Goal: Transaction & Acquisition: Purchase product/service

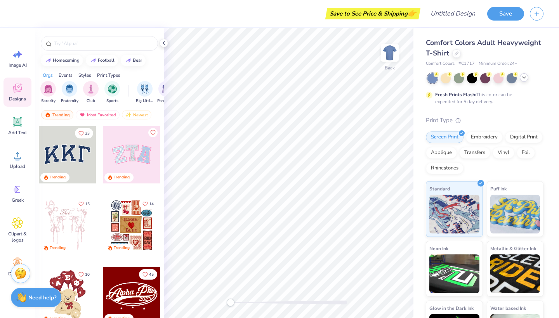
click at [524, 79] on icon at bounding box center [524, 78] width 6 height 6
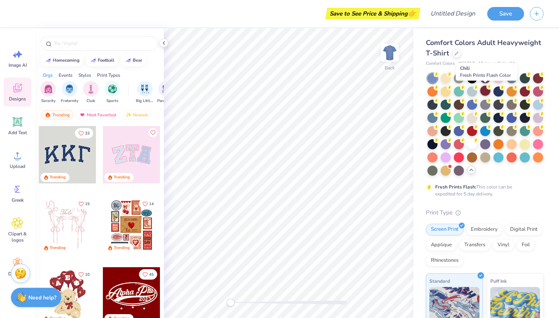
click at [484, 89] on div at bounding box center [485, 91] width 10 height 10
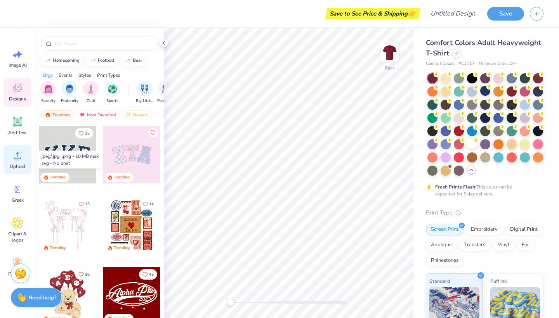
click at [20, 160] on icon at bounding box center [18, 156] width 12 height 12
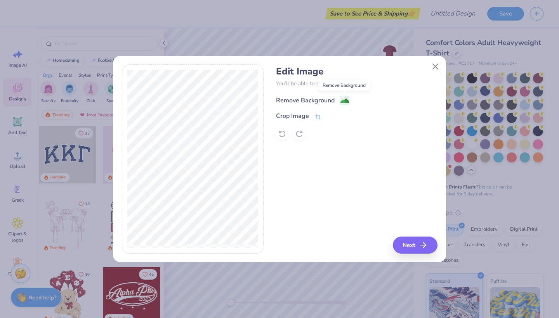
click at [343, 98] on image at bounding box center [345, 101] width 9 height 9
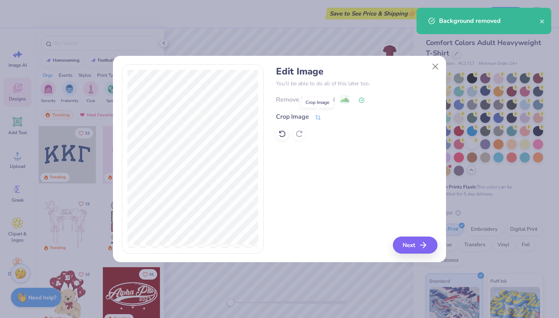
click at [319, 119] on icon at bounding box center [318, 117] width 6 height 5
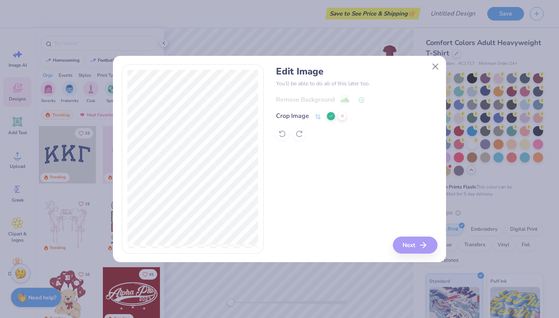
click at [331, 116] on icon at bounding box center [331, 116] width 5 height 5
click at [415, 255] on div "Edit Image You’ll be able to do all of this later too. Remove Background Crop I…" at bounding box center [279, 163] width 333 height 198
click at [410, 244] on button "Next" at bounding box center [416, 245] width 45 height 17
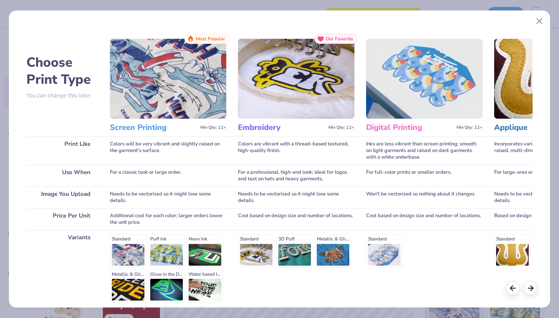
click at [189, 75] on img at bounding box center [168, 79] width 116 height 80
click at [162, 94] on img at bounding box center [168, 79] width 116 height 80
click at [139, 130] on h3 "Screen Printing" at bounding box center [153, 128] width 87 height 10
click at [152, 90] on img at bounding box center [168, 79] width 116 height 80
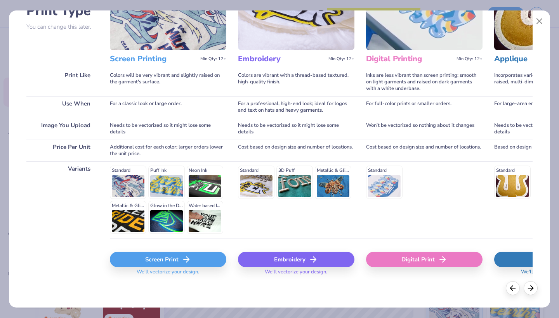
scroll to position [68, 0]
click at [539, 20] on button "Close" at bounding box center [539, 21] width 15 height 15
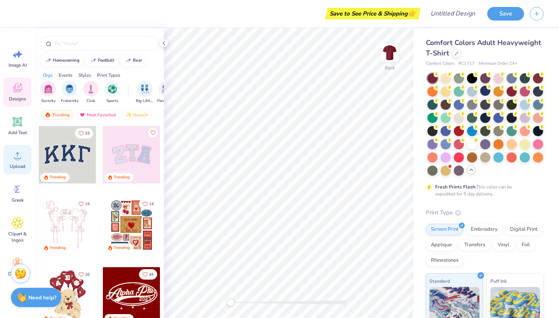
click at [16, 163] on div "Upload" at bounding box center [17, 159] width 28 height 29
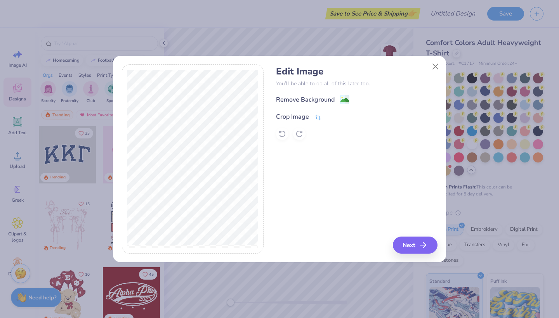
click at [305, 116] on div "Crop Image" at bounding box center [292, 116] width 33 height 9
click at [329, 101] on div "Remove Background Crop Image" at bounding box center [356, 117] width 161 height 45
click at [325, 97] on div "Remove Background Crop Image" at bounding box center [356, 117] width 161 height 45
click at [331, 117] on polyline at bounding box center [331, 116] width 3 height 2
click at [337, 100] on div "Remove Background" at bounding box center [312, 101] width 73 height 10
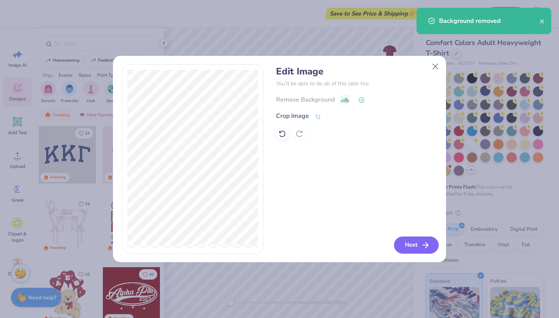
click at [405, 247] on button "Next" at bounding box center [416, 245] width 45 height 17
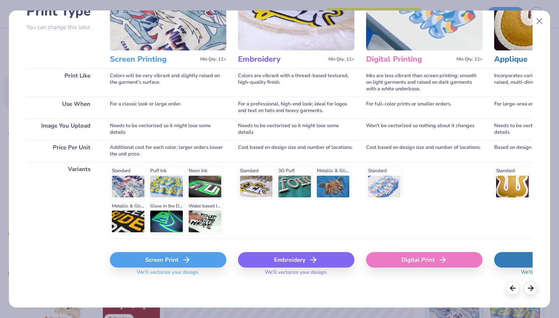
click at [181, 261] on div "Screen Print" at bounding box center [168, 260] width 116 height 16
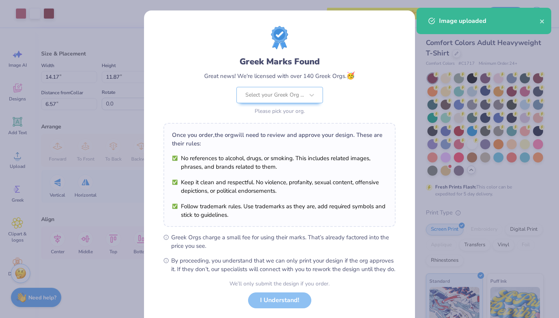
click at [311, 181] on body "Art colors Save to See Price & Shipping 👉 Design Title Save Image AI Designs Ad…" at bounding box center [279, 159] width 559 height 318
type input "5.85"
type input "4.90"
type input "13.53"
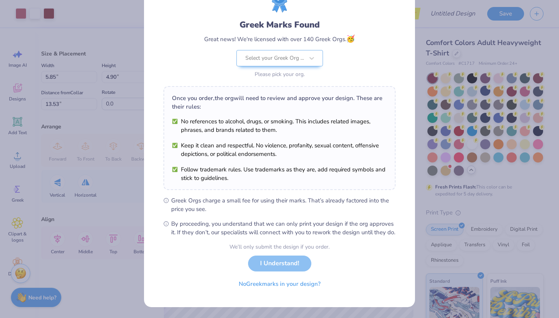
scroll to position [45, 0]
click at [301, 284] on button "No Greek marks in your design?" at bounding box center [279, 283] width 95 height 16
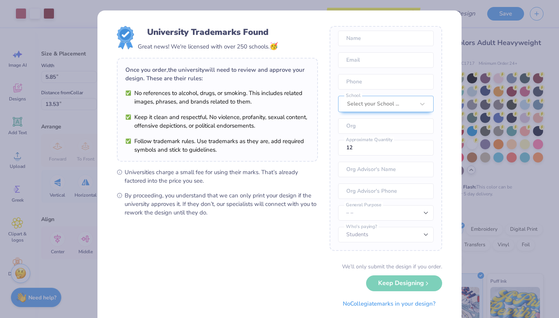
scroll to position [29, 0]
click at [357, 302] on button "No Collegiate marks in your design?" at bounding box center [389, 302] width 106 height 16
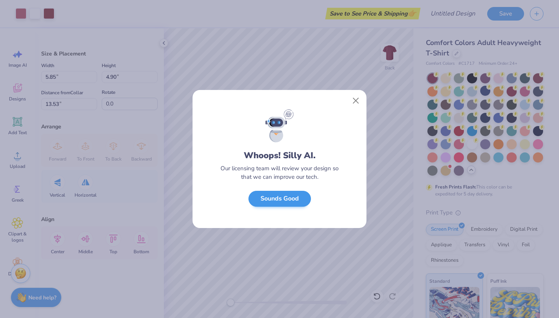
click at [294, 201] on button "Sounds Good" at bounding box center [280, 199] width 63 height 16
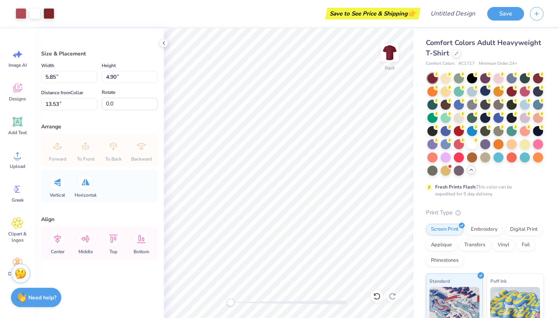
type input "3.39"
type input "2.84"
type input "15.59"
type input "3.63"
type input "3.04"
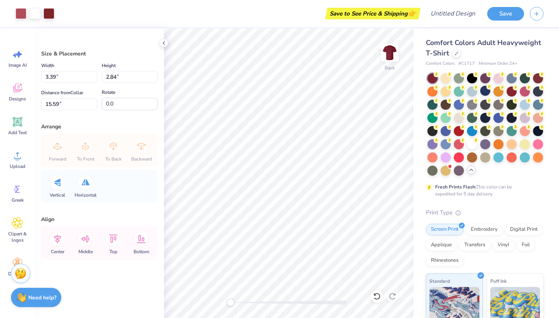
type input "3.79"
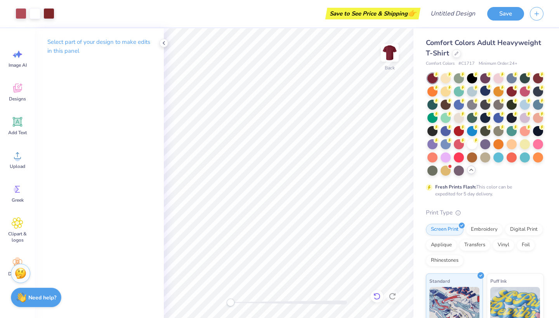
click at [377, 295] on icon at bounding box center [377, 297] width 8 height 8
click at [394, 295] on icon at bounding box center [395, 295] width 2 height 2
click at [162, 42] on icon at bounding box center [164, 43] width 6 height 6
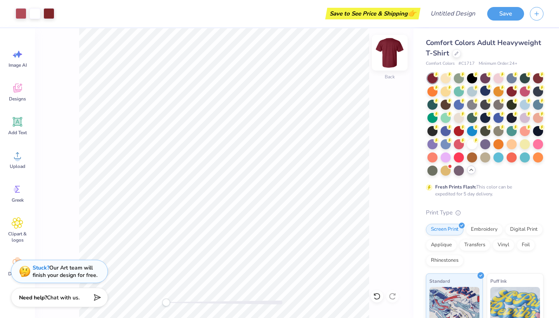
click at [397, 51] on img at bounding box center [389, 52] width 31 height 31
click at [537, 77] on div at bounding box center [538, 78] width 10 height 10
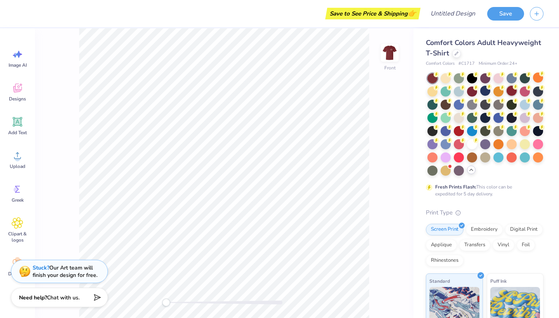
click at [508, 89] on div at bounding box center [512, 91] width 10 height 10
click at [488, 90] on div at bounding box center [485, 91] width 10 height 10
click at [514, 92] on div at bounding box center [512, 91] width 10 height 10
click at [389, 55] on img at bounding box center [389, 52] width 31 height 31
click at [539, 76] on div at bounding box center [538, 78] width 10 height 10
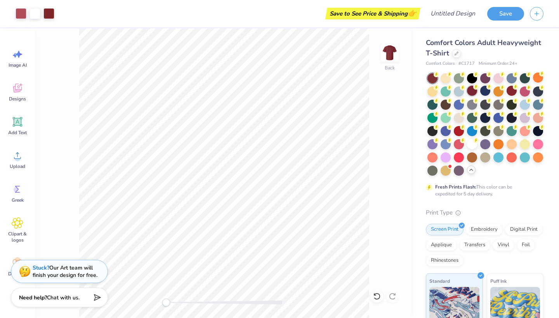
click at [471, 90] on div at bounding box center [472, 91] width 10 height 10
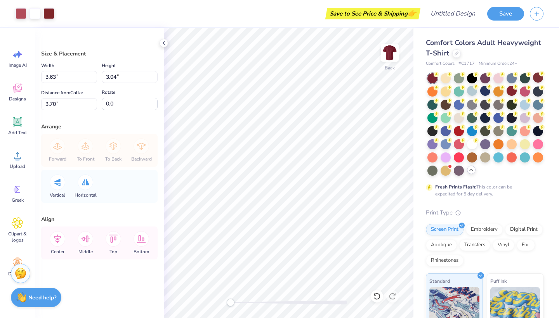
type input "3.87"
type input "3.24"
type input "3.71"
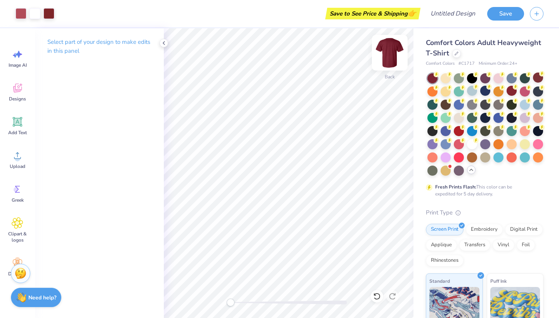
click at [388, 52] on img at bounding box center [389, 52] width 31 height 31
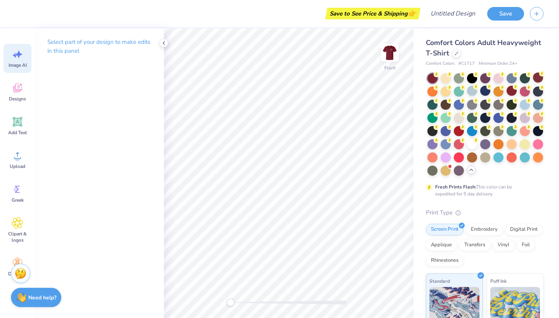
click at [19, 55] on icon at bounding box center [19, 54] width 7 height 7
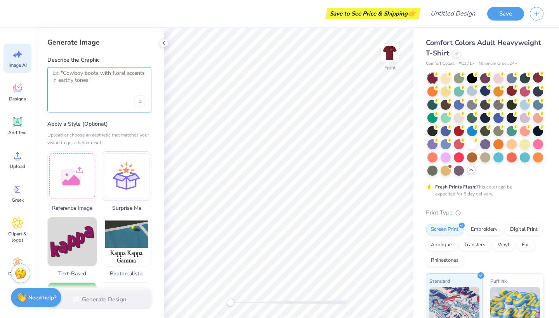
click at [76, 72] on textarea at bounding box center [99, 79] width 94 height 19
click at [75, 77] on textarea at bounding box center [99, 79] width 94 height 19
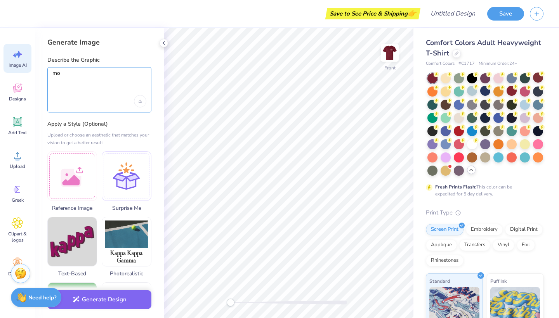
type textarea "m"
type textarea "travel team design"
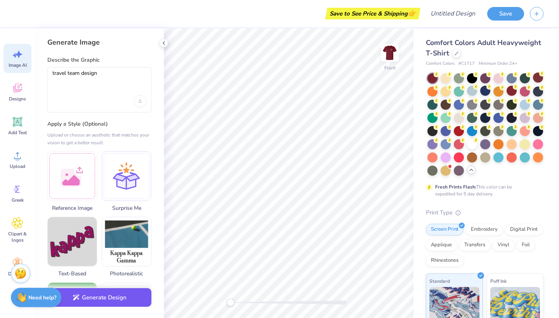
click at [99, 302] on button "Generate Design" at bounding box center [99, 298] width 104 height 19
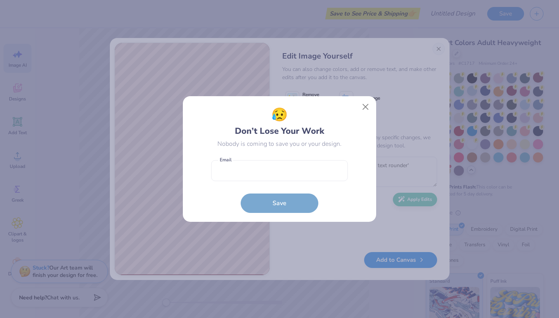
click at [363, 106] on button "Close" at bounding box center [365, 107] width 15 height 15
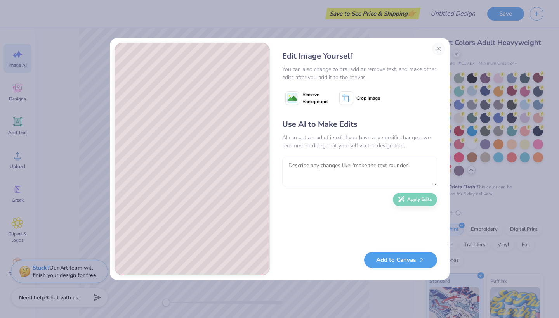
click at [313, 160] on textarea at bounding box center [359, 172] width 155 height 30
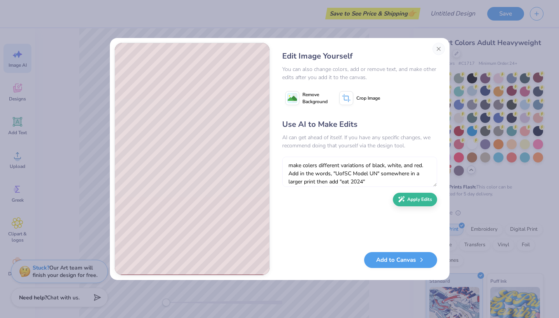
click at [347, 182] on textarea "make colers different variations of black, white, and red. Add in the words, "U…" at bounding box center [359, 172] width 155 height 30
click at [339, 183] on textarea "make colers different variations of black, white, and red. Add in the words, "U…" at bounding box center [359, 172] width 155 height 30
click at [398, 177] on textarea "make colers different variations of black, white, and red. Add in the words, "U…" at bounding box center [359, 172] width 155 height 30
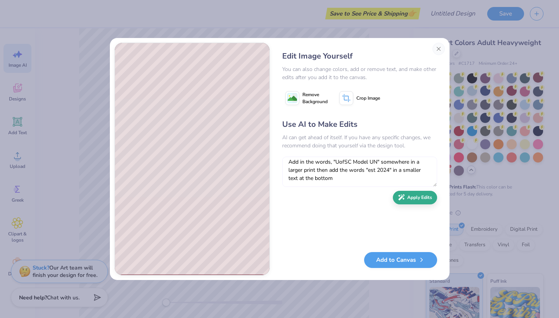
type textarea "make colers different variations of black, white, and red. Add in the words, "U…"
click at [415, 197] on button "Apply Edits" at bounding box center [415, 198] width 44 height 14
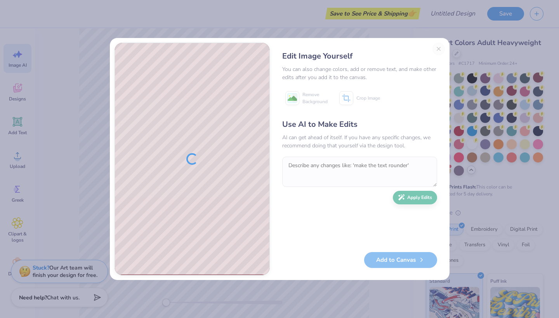
scroll to position [0, 0]
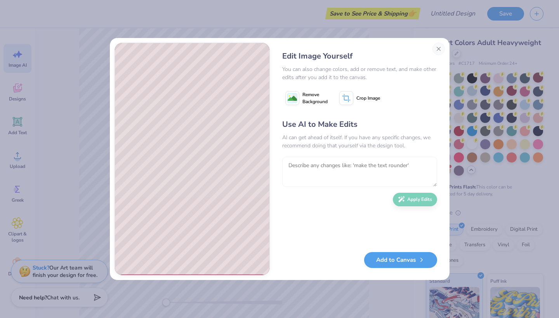
click at [315, 170] on textarea at bounding box center [359, 172] width 155 height 30
click at [294, 101] on image at bounding box center [292, 98] width 9 height 9
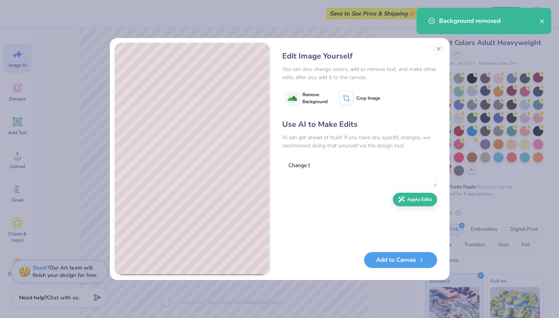
click at [315, 166] on textarea "Change t" at bounding box center [359, 172] width 155 height 30
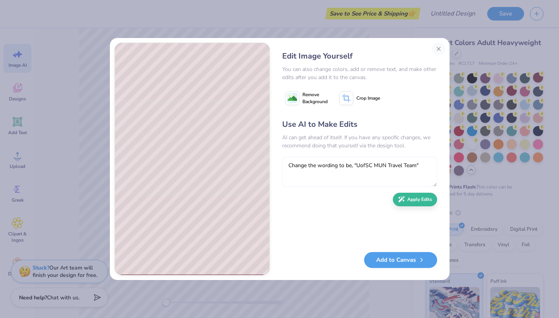
click at [338, 167] on textarea "Change the wording to be, "UofSC MUN Travel Team"" at bounding box center [359, 172] width 155 height 30
click at [349, 164] on textarea "Change the wording to be, "UofSC MUN Travel Team"" at bounding box center [359, 172] width 155 height 30
click at [350, 165] on textarea "Change the wording to be, "UofSC MUN Travel Team"" at bounding box center [359, 172] width 155 height 30
click at [352, 167] on textarea "Change the wording to be, "UofSC MUN Travel Team"" at bounding box center [359, 172] width 155 height 30
click at [317, 166] on textarea "Change the wording to be, "UofSC MUN Travel Team"" at bounding box center [359, 172] width 155 height 30
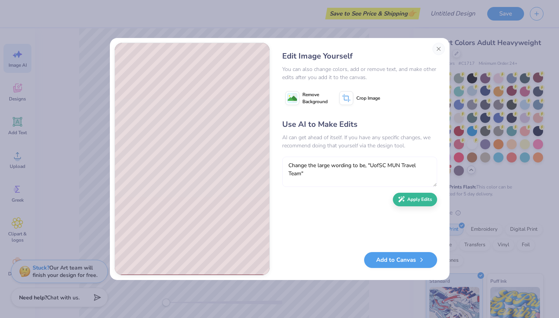
click at [319, 167] on textarea "Change the large wording to be, "UofSC MUN Travel Team"" at bounding box center [359, 172] width 155 height 30
click at [311, 173] on textarea "Change the large wording to be, "UofSC MUN Travel Team"" at bounding box center [359, 172] width 155 height 30
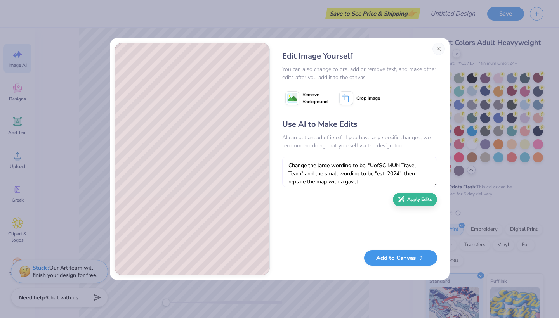
type textarea "Change the large wording to be, "UofSC MUN Travel Team" and the small wording t…"
click at [395, 258] on button "Add to Canvas" at bounding box center [400, 258] width 73 height 16
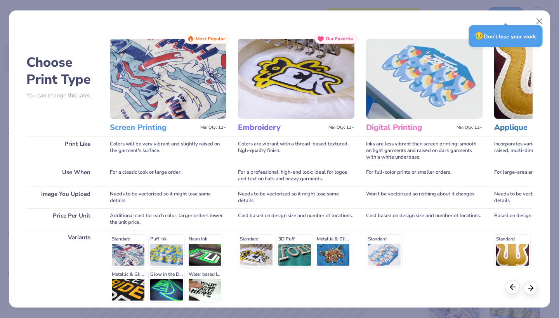
click at [512, 286] on polyline at bounding box center [512, 287] width 2 height 5
click at [516, 291] on icon at bounding box center [513, 287] width 9 height 9
click at [513, 287] on line at bounding box center [513, 287] width 5 height 0
click at [522, 42] on div "😥 Don’t lose your work." at bounding box center [506, 36] width 74 height 22
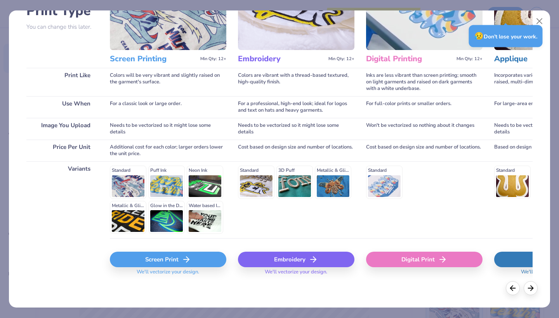
scroll to position [68, 0]
click at [513, 285] on polyline at bounding box center [512, 287] width 2 height 5
click at [198, 262] on div "Screen Print" at bounding box center [168, 260] width 116 height 16
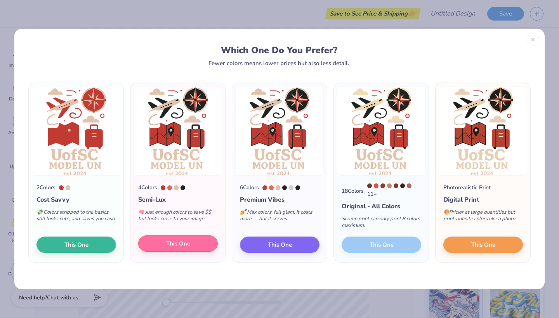
click at [193, 243] on button "This One" at bounding box center [178, 244] width 80 height 16
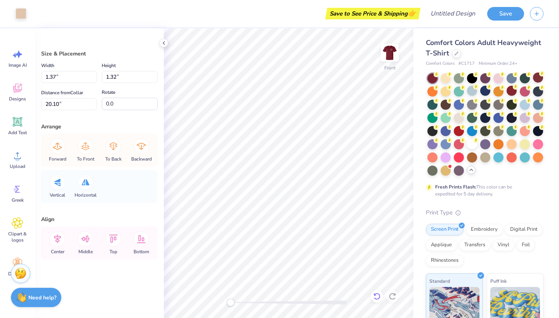
click at [377, 299] on icon at bounding box center [377, 297] width 8 height 8
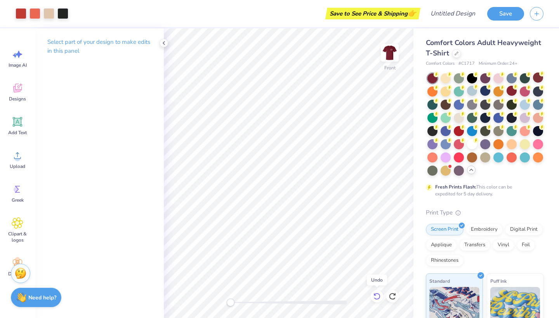
click at [377, 299] on icon at bounding box center [377, 297] width 8 height 8
click at [18, 55] on icon at bounding box center [19, 54] width 7 height 7
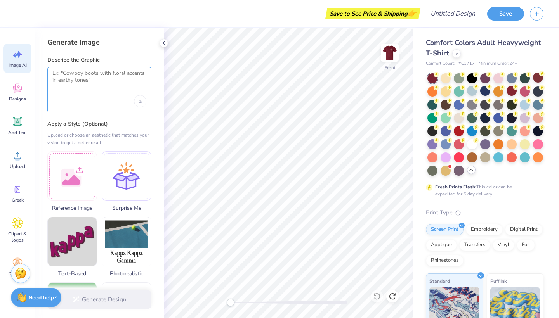
click at [85, 79] on textarea at bounding box center [99, 79] width 94 height 19
